Goal: Navigation & Orientation: Find specific page/section

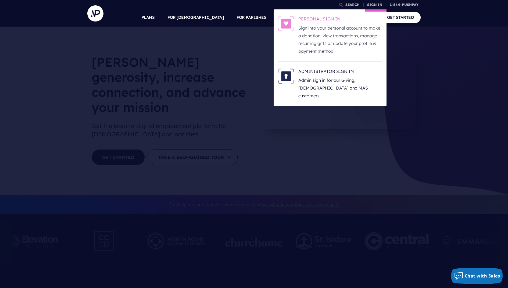
click at [341, 25] on p "Sign into your personal account to make a donation, view transactions, manage r…" at bounding box center [341, 39] width 84 height 31
click at [311, 19] on h6 "PERSONAL SIGN IN" at bounding box center [341, 20] width 84 height 8
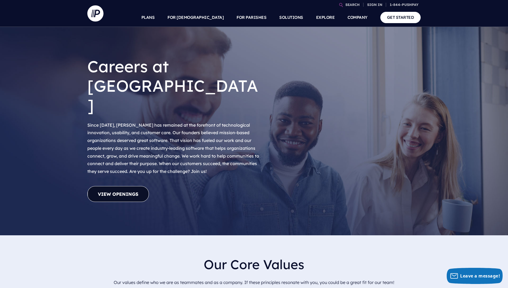
click at [125, 186] on link "View Openings" at bounding box center [118, 194] width 62 height 16
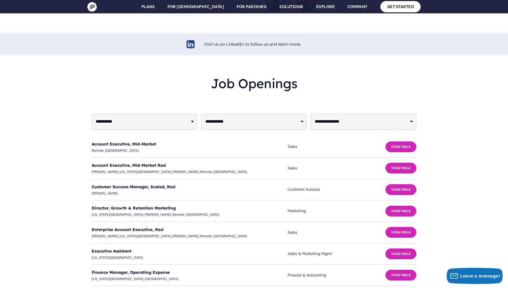
scroll to position [1219, 0]
